Goal: Task Accomplishment & Management: Manage account settings

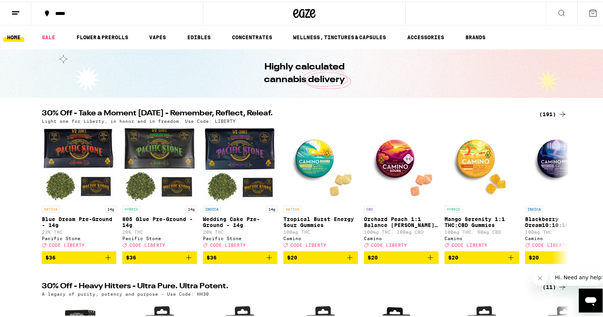
click at [15, 11] on icon at bounding box center [15, 11] width 9 height 9
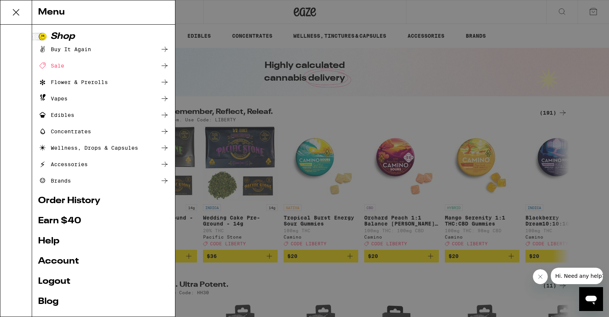
click at [63, 263] on link "Account" at bounding box center [103, 261] width 131 height 9
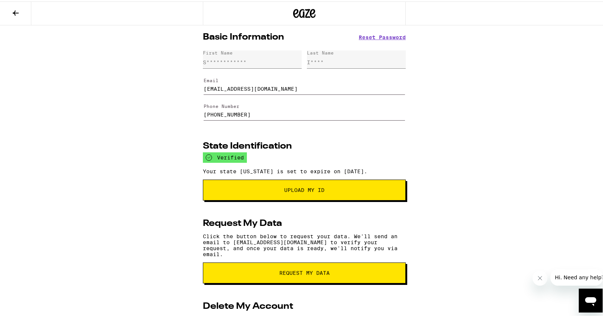
click at [15, 10] on icon at bounding box center [16, 11] width 6 height 5
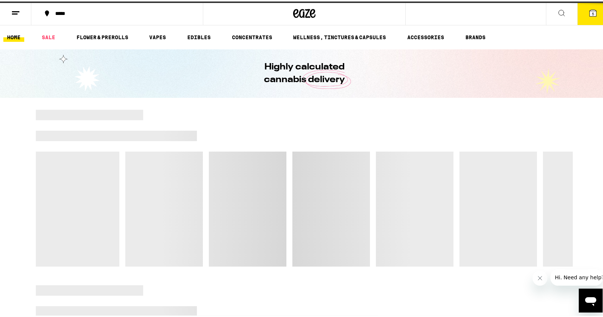
click at [19, 12] on icon at bounding box center [15, 11] width 9 height 9
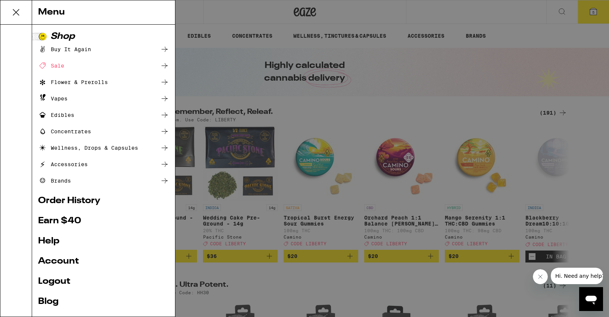
click at [64, 283] on link "Logout" at bounding box center [103, 281] width 131 height 9
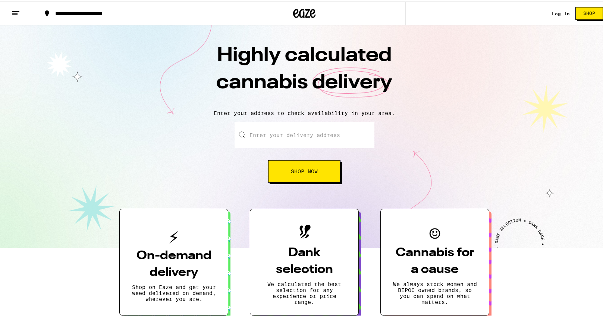
click at [553, 13] on link "Log In" at bounding box center [561, 12] width 18 height 5
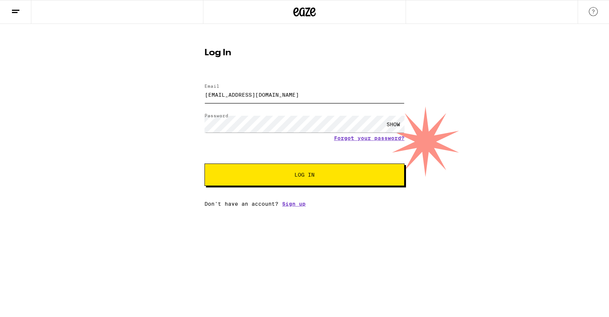
click at [216, 94] on input "[EMAIL_ADDRESS][DOMAIN_NAME]" at bounding box center [304, 94] width 200 height 17
type input "[EMAIL_ADDRESS][DOMAIN_NAME]"
click at [265, 176] on span "Log In" at bounding box center [304, 174] width 139 height 5
